Goal: Information Seeking & Learning: Find specific fact

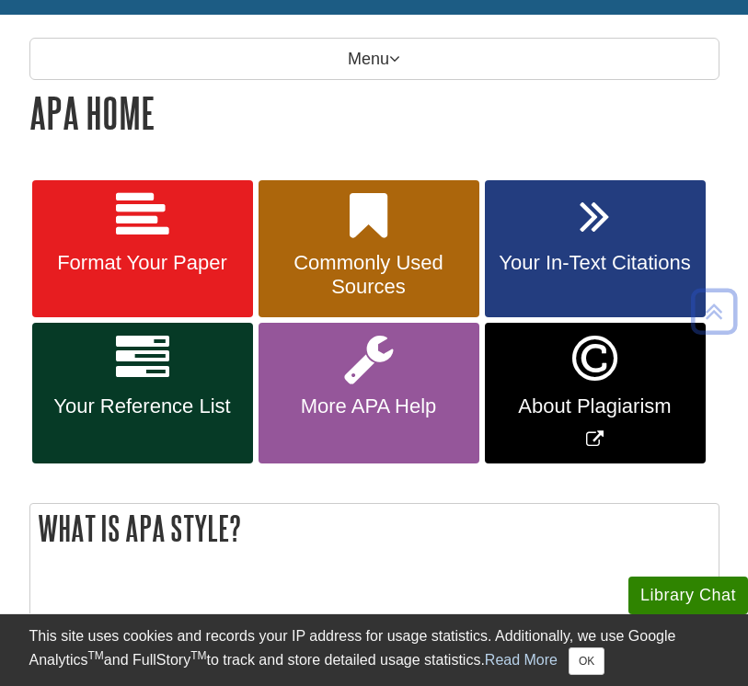
scroll to position [241, 0]
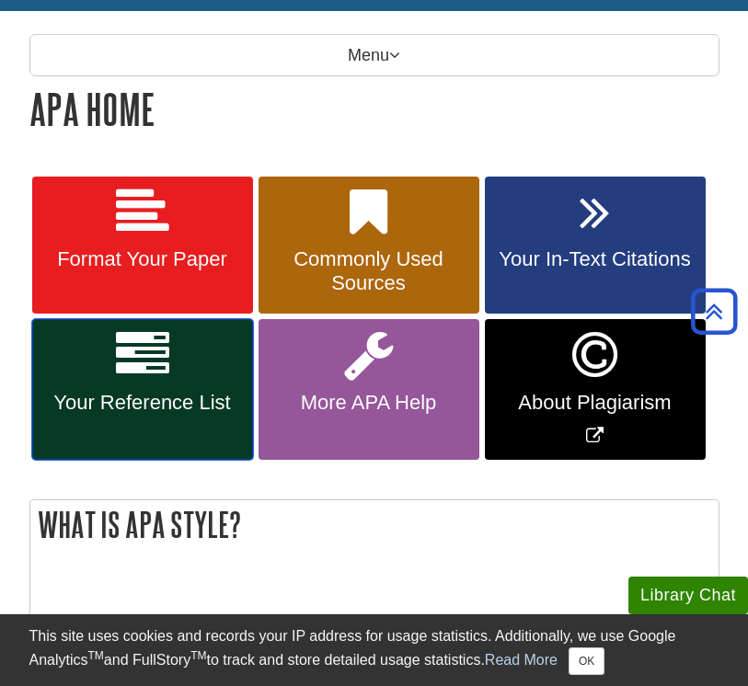
click at [129, 353] on icon at bounding box center [142, 354] width 53 height 53
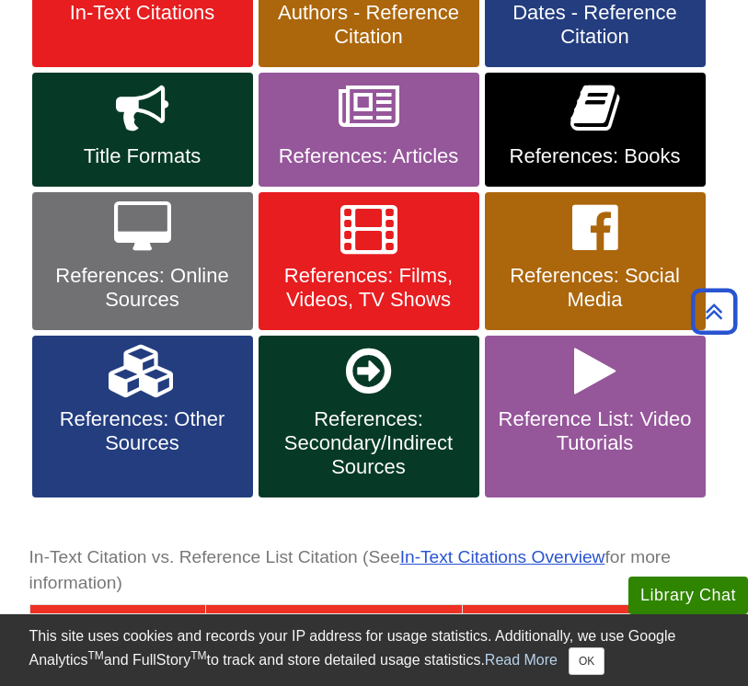
scroll to position [489, 0]
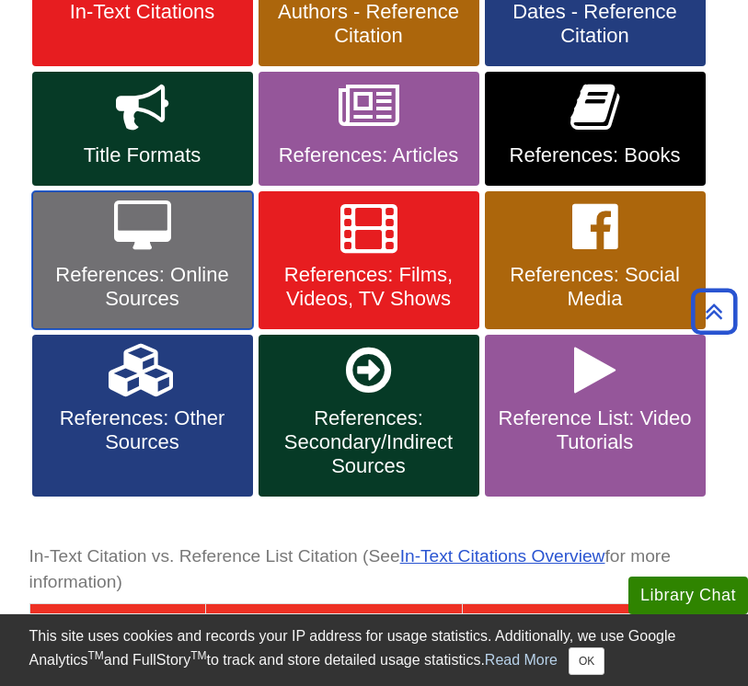
click at [144, 282] on span "References: Online Sources" at bounding box center [142, 287] width 193 height 48
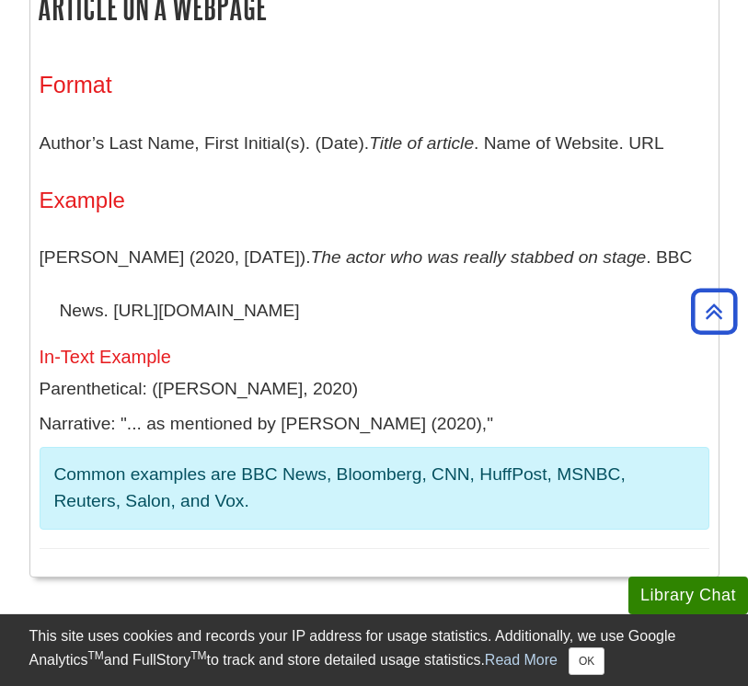
scroll to position [437, 0]
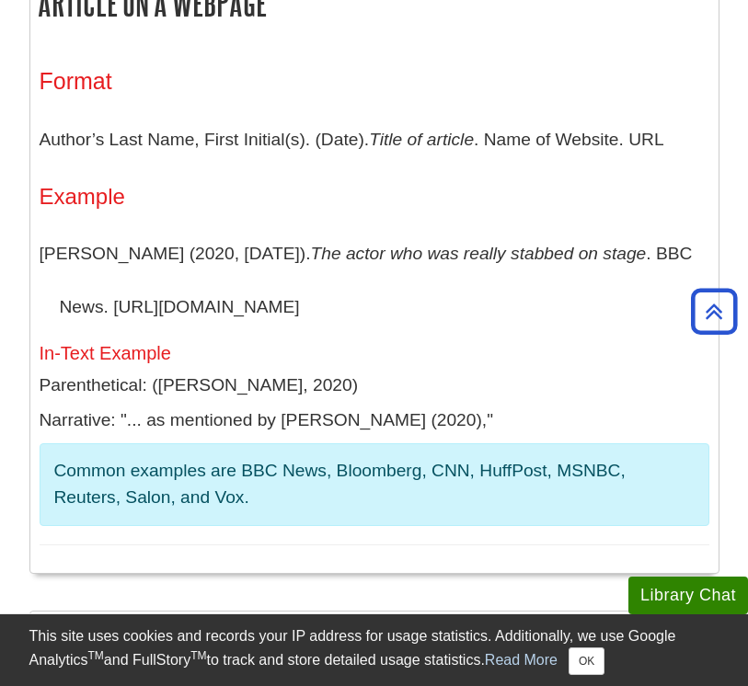
drag, startPoint x: 42, startPoint y: 251, endPoint x: 425, endPoint y: 320, distance: 388.9
click at [425, 320] on p "[PERSON_NAME] (2020, [DATE]). The actor who was really stabbed on stage . BBC N…" at bounding box center [375, 280] width 670 height 106
copy p "[PERSON_NAME] (2020, [DATE]). The actor who was really stabbed on stage . BBC N…"
